Goal: Task Accomplishment & Management: Manage account settings

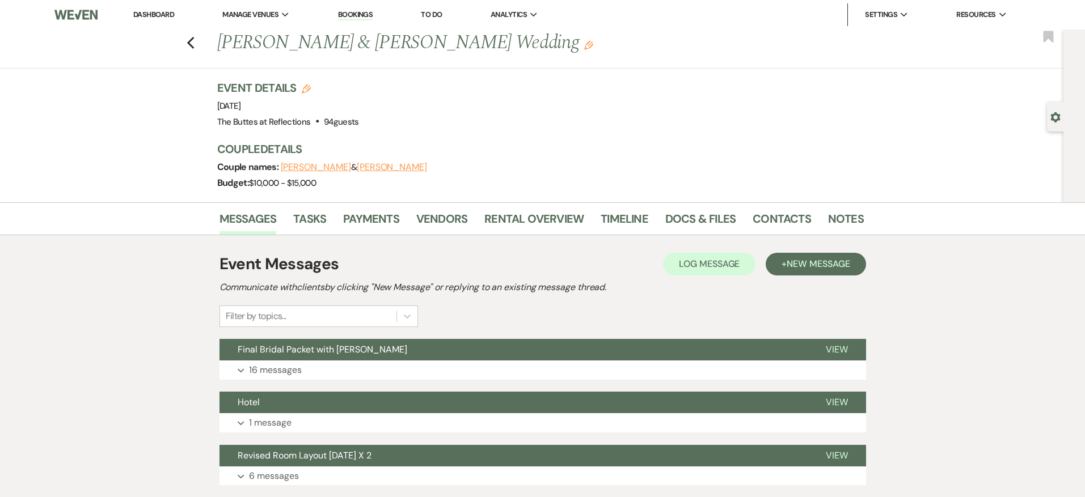
drag, startPoint x: 162, startPoint y: 10, endPoint x: 160, endPoint y: 16, distance: 5.9
click at [162, 10] on link "Dashboard" at bounding box center [153, 15] width 41 height 10
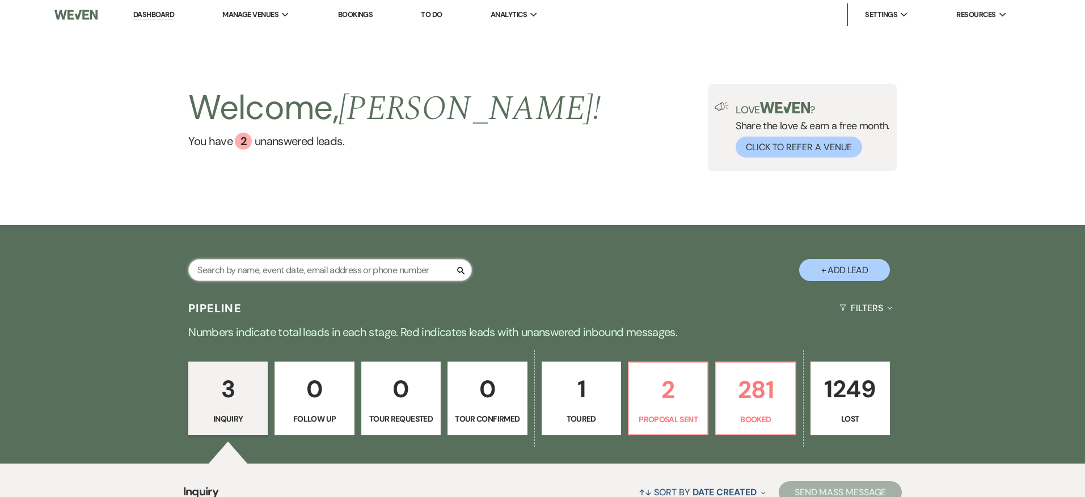
drag, startPoint x: 273, startPoint y: 277, endPoint x: 267, endPoint y: 269, distance: 9.8
click at [272, 273] on input "text" at bounding box center [330, 270] width 284 height 22
type input "black"
select select "8"
select select "5"
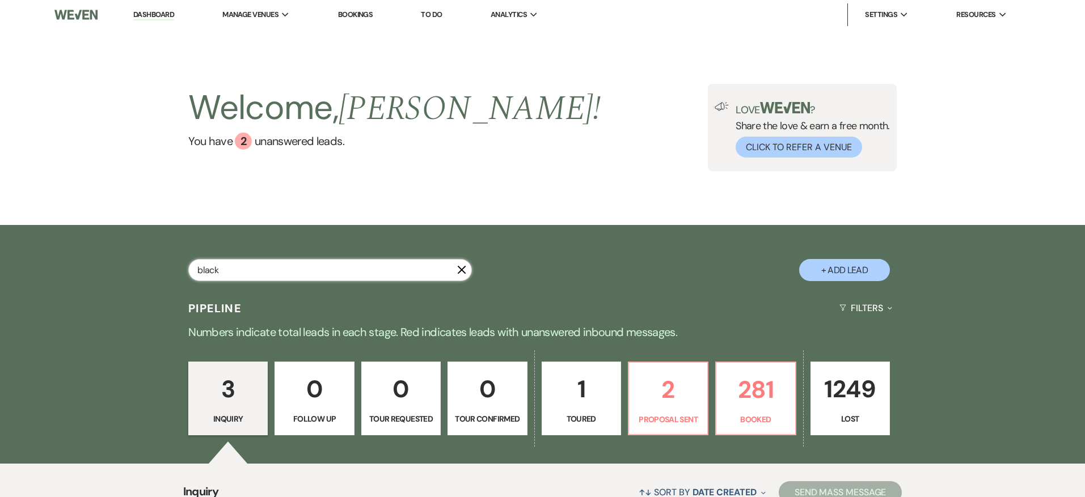
select select "8"
select select "5"
select select "8"
select select "10"
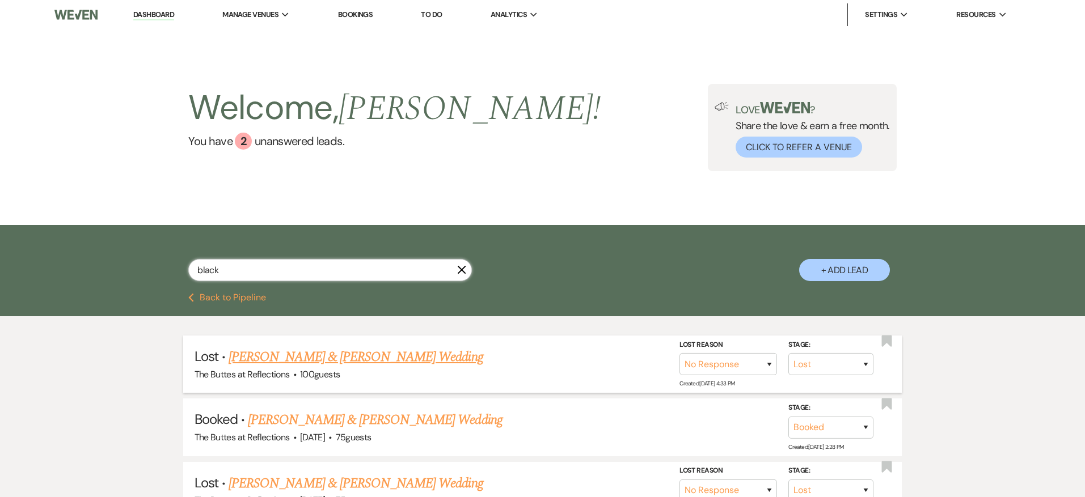
scroll to position [83, 0]
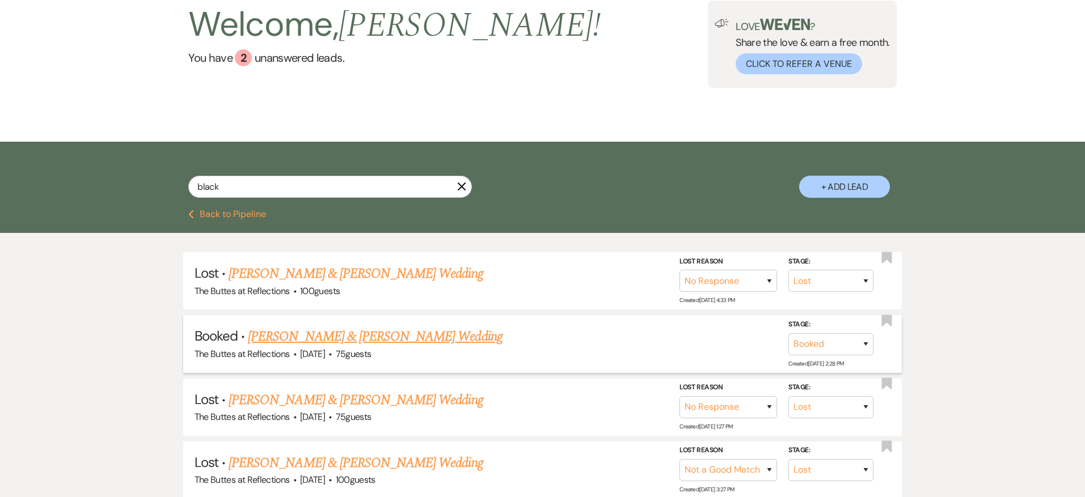
click at [364, 333] on link "[PERSON_NAME] & [PERSON_NAME] Wedding" at bounding box center [375, 337] width 254 height 20
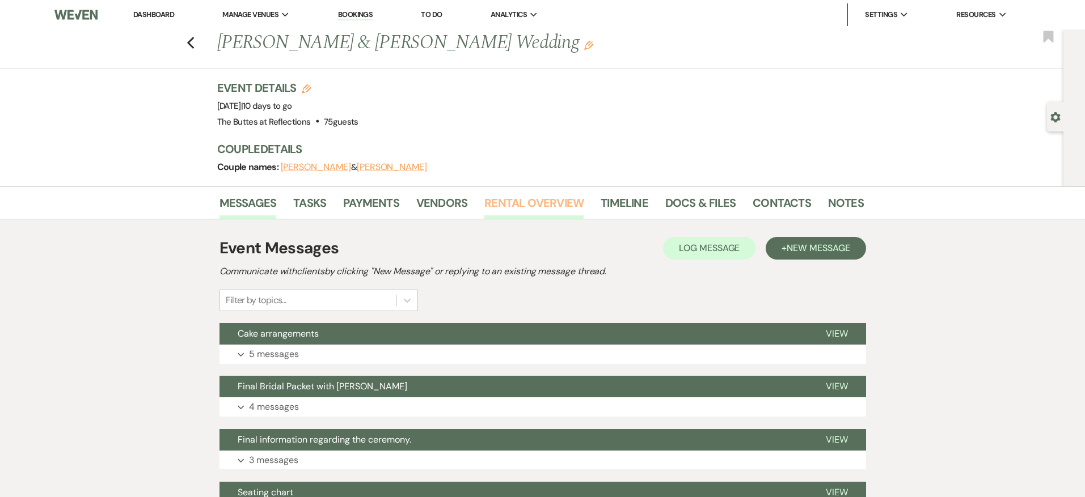
click at [562, 201] on link "Rental Overview" at bounding box center [533, 206] width 99 height 25
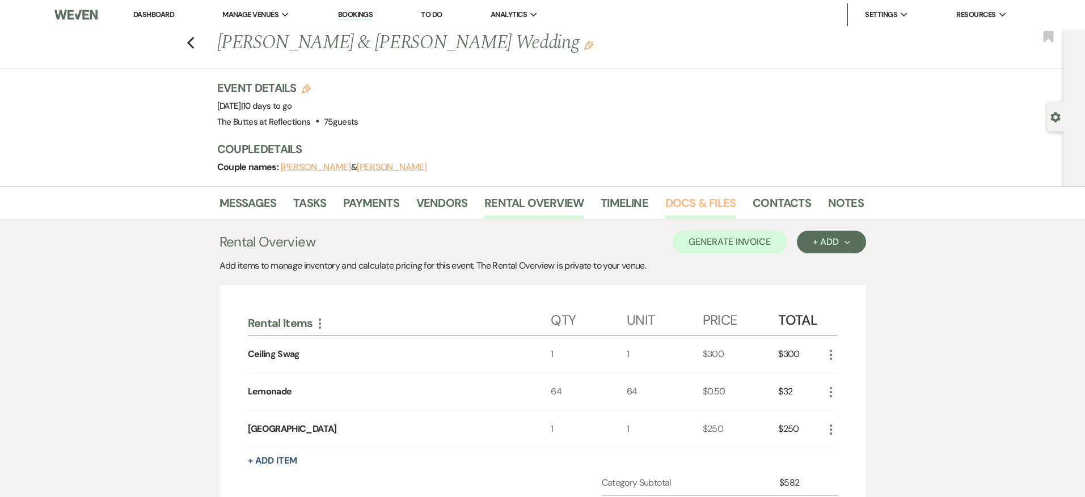
click at [686, 200] on link "Docs & Files" at bounding box center [700, 206] width 70 height 25
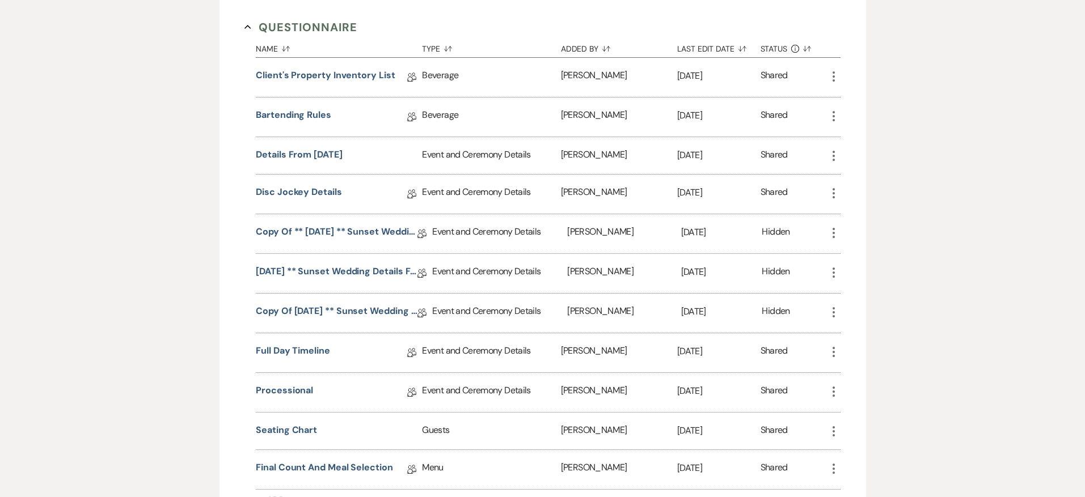
scroll to position [1280, 0]
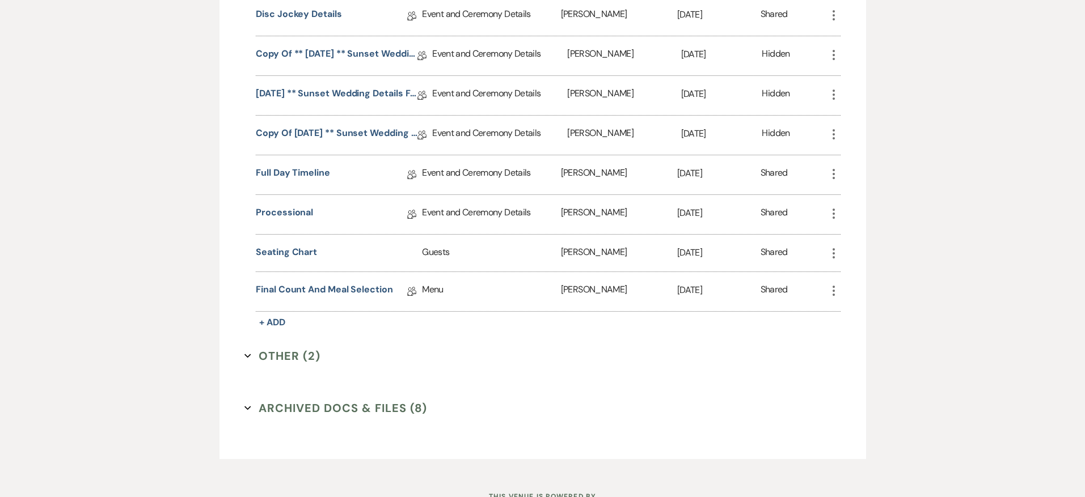
click at [291, 348] on button "Other (2) Expand" at bounding box center [282, 356] width 76 height 17
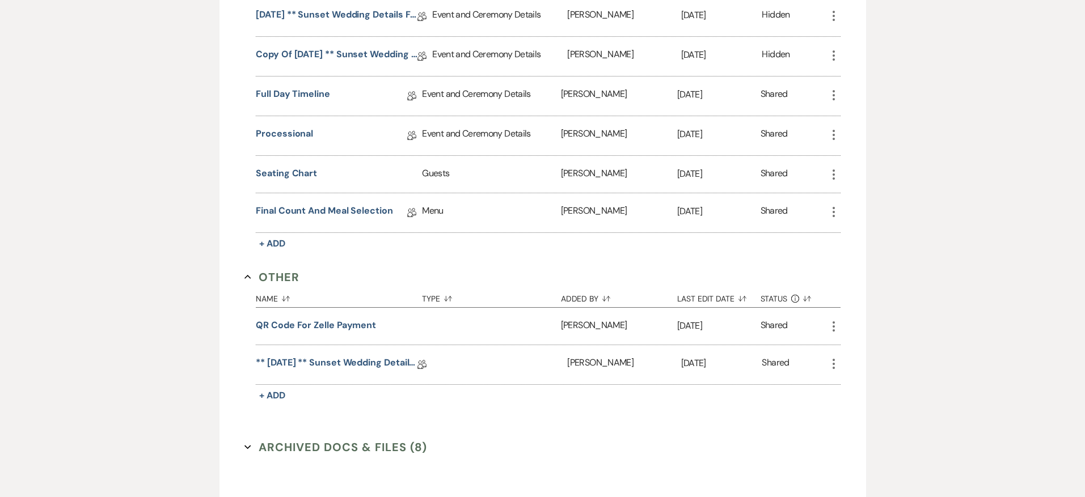
scroll to position [1360, 0]
click at [341, 354] on link "** [DATE] ** Sunset Wedding Details for Black. [DATE]" at bounding box center [337, 363] width 162 height 18
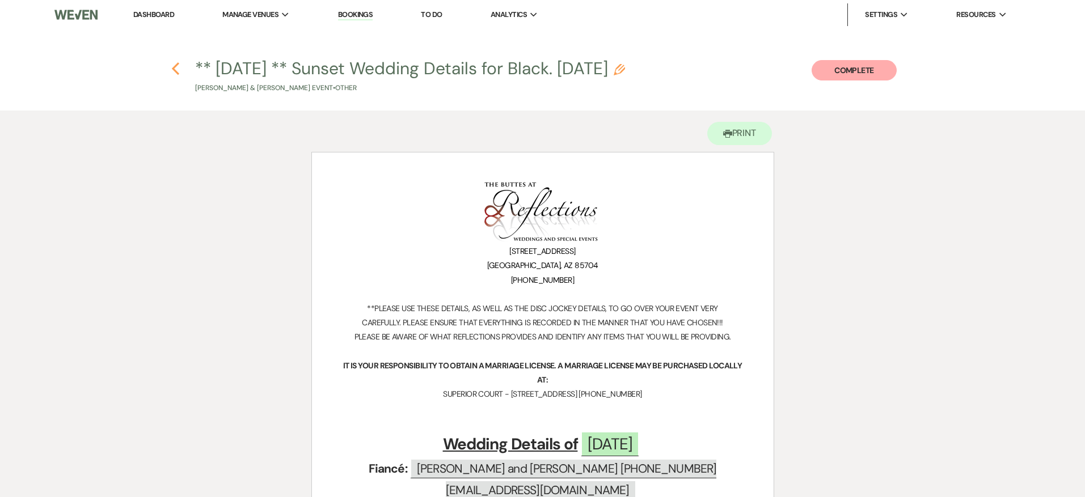
click at [174, 65] on icon "Previous" at bounding box center [175, 69] width 9 height 14
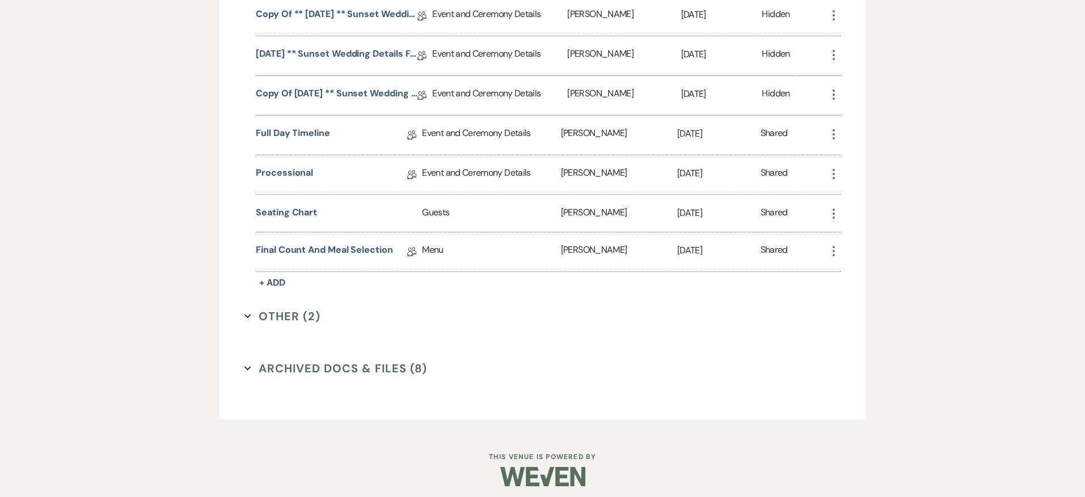
click at [307, 360] on button "Archived Docs & Files (8) Expand" at bounding box center [335, 368] width 183 height 17
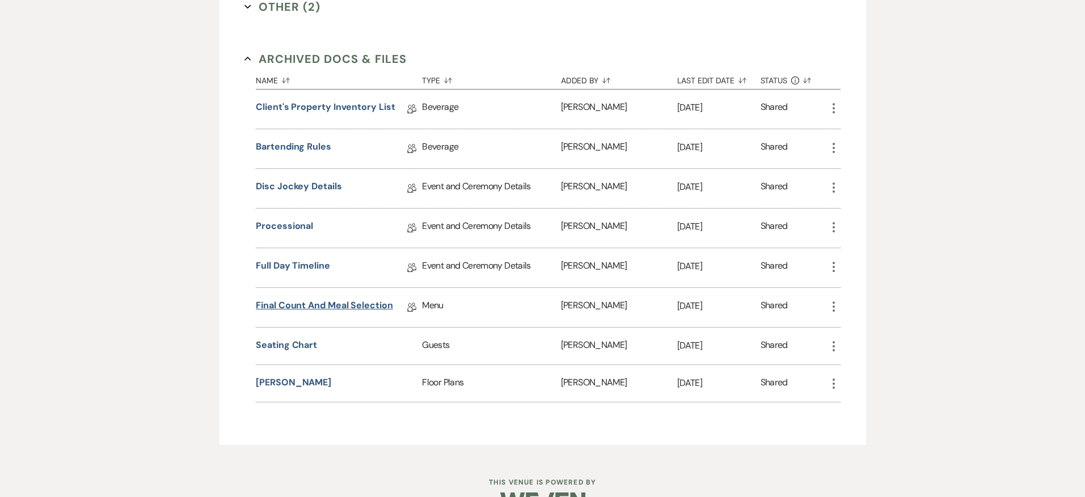
scroll to position [1625, 0]
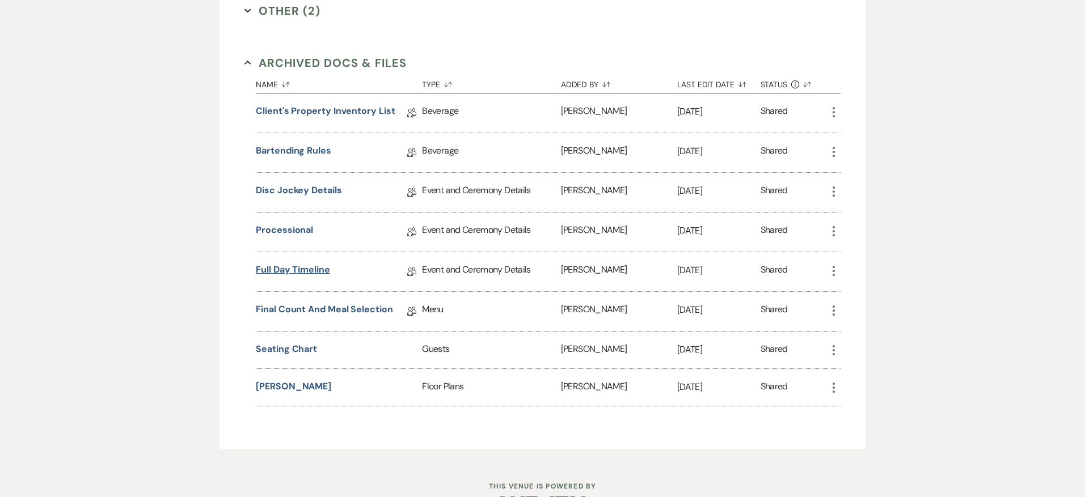
click at [311, 263] on link "Full Day Timeline" at bounding box center [293, 272] width 74 height 18
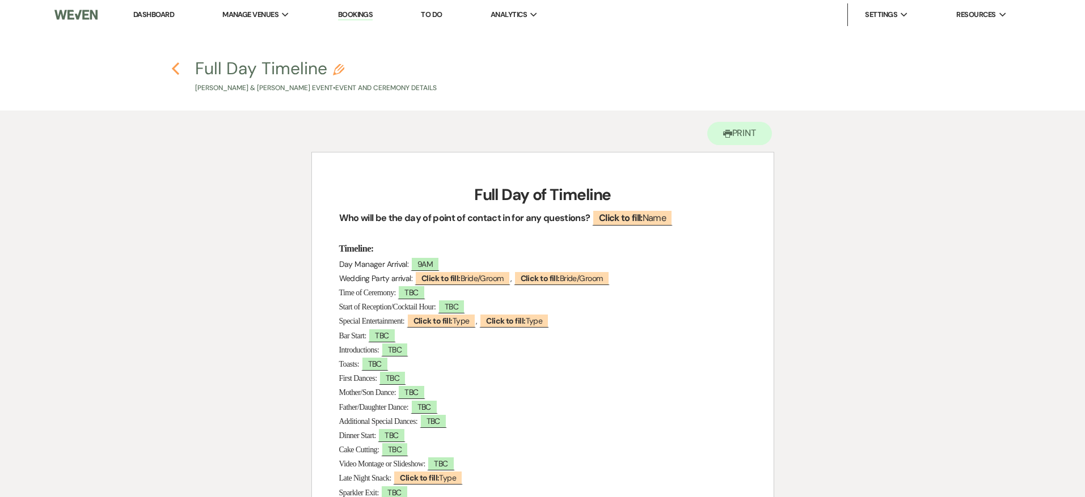
click at [178, 67] on icon "Previous" at bounding box center [175, 69] width 9 height 14
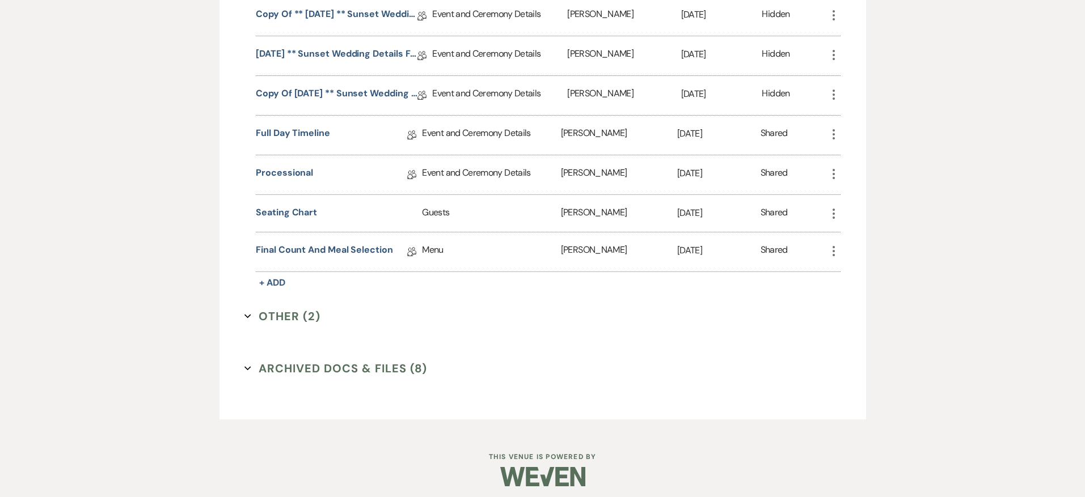
scroll to position [1319, 0]
drag, startPoint x: 335, startPoint y: 362, endPoint x: 330, endPoint y: 341, distance: 21.6
click at [335, 362] on button "Archived Docs & Files (8) Expand" at bounding box center [335, 369] width 183 height 17
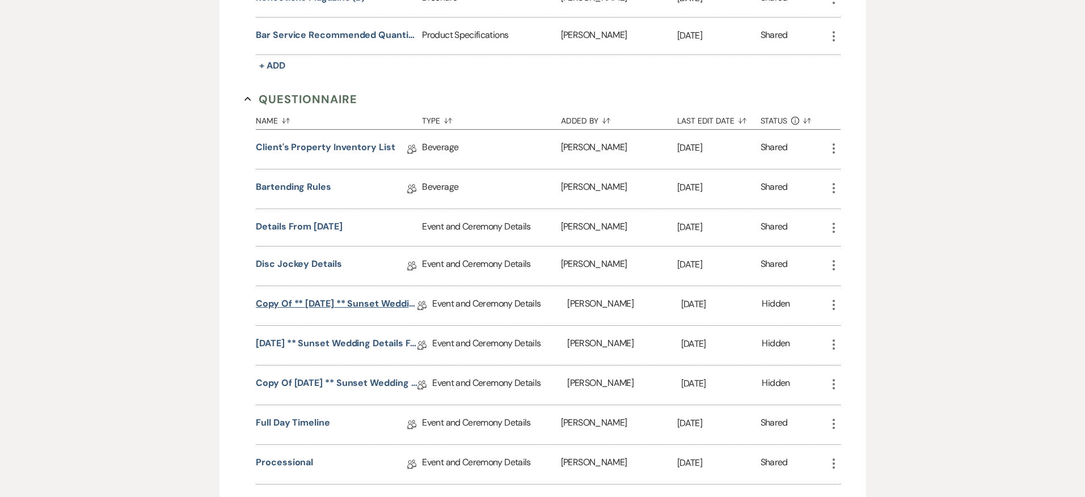
scroll to position [1032, 0]
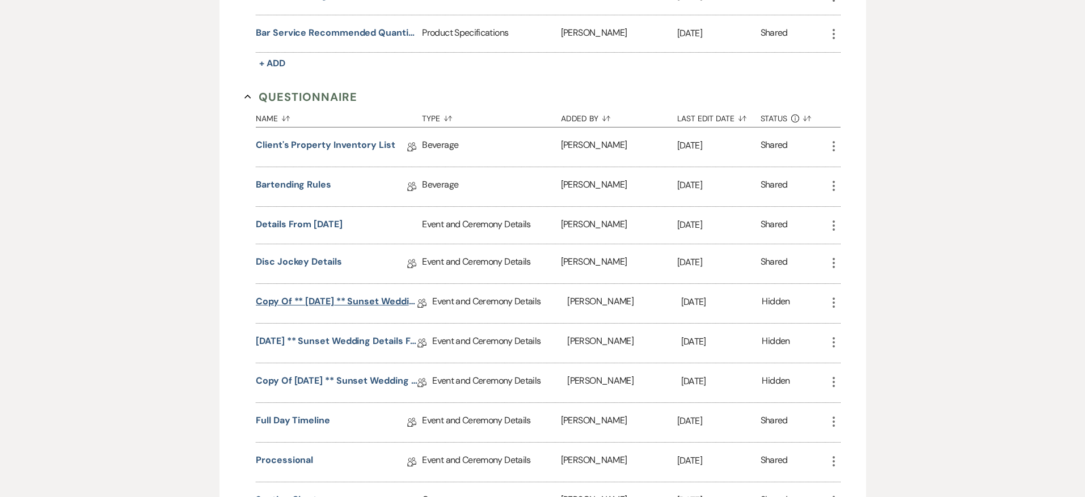
click at [293, 301] on link "Copy of ** [DATE] ** Sunset Wedding Details for Black. [DATE]" at bounding box center [337, 304] width 162 height 18
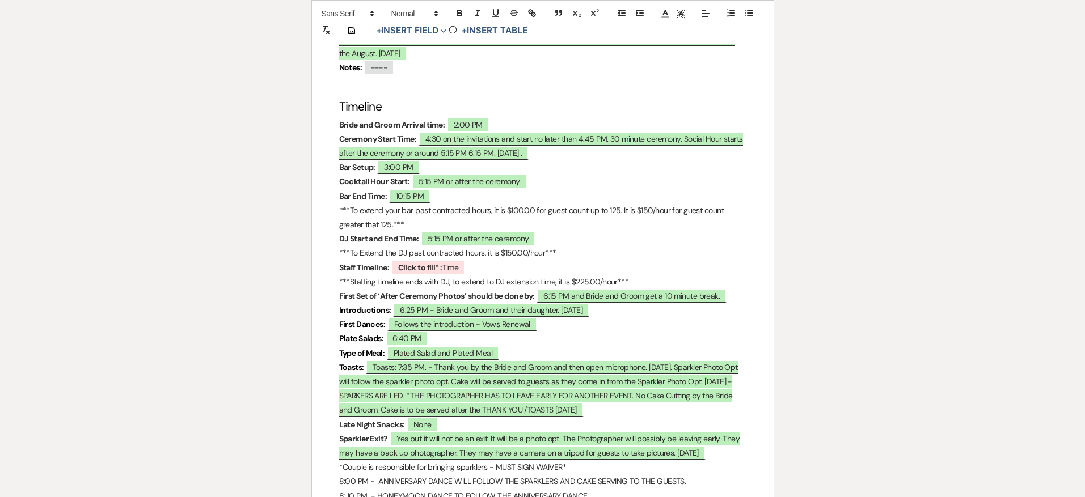
scroll to position [846, 0]
